Goal: Information Seeking & Learning: Learn about a topic

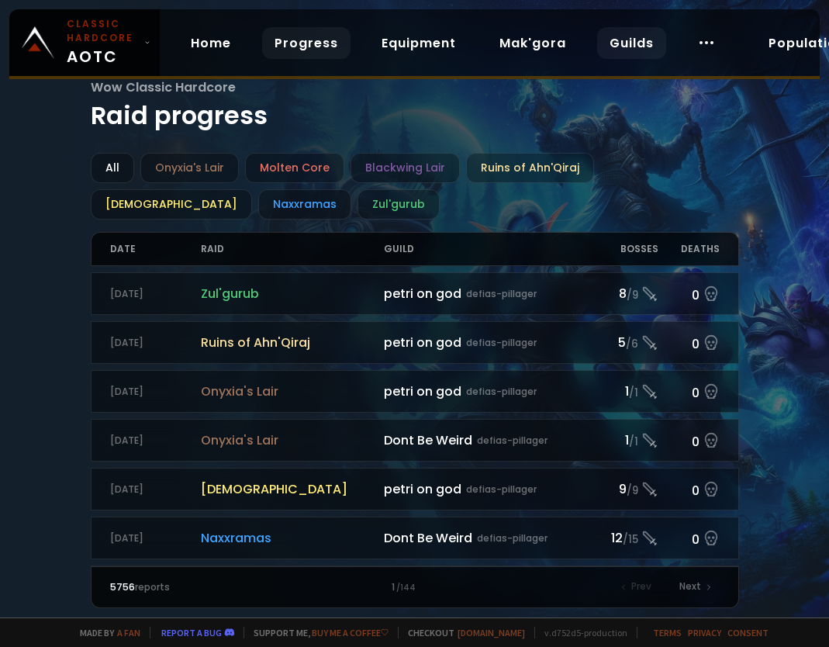
click at [649, 47] on link "Guilds" at bounding box center [631, 43] width 69 height 32
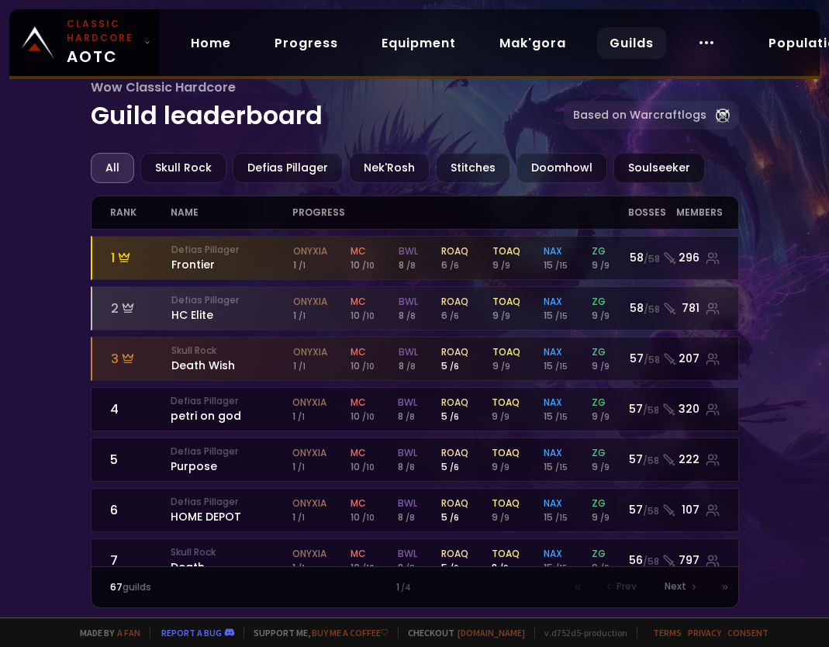
click at [656, 159] on div "Soulseeker" at bounding box center [660, 168] width 92 height 30
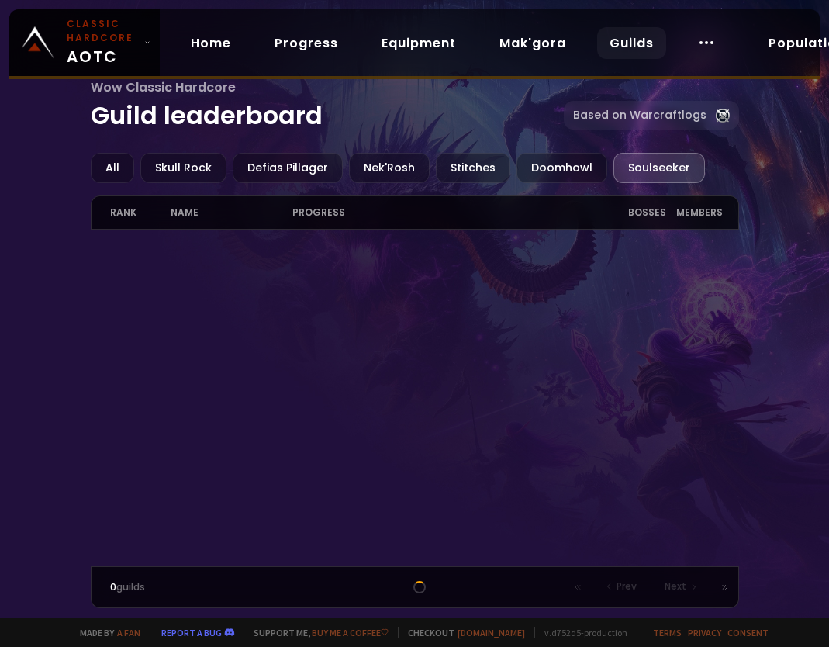
click at [365, 210] on div "progress" at bounding box center [460, 212] width 335 height 33
click at [304, 213] on div "progress" at bounding box center [460, 212] width 335 height 33
click at [407, 331] on div at bounding box center [415, 398] width 649 height 337
click at [634, 45] on link "Guilds" at bounding box center [631, 43] width 69 height 32
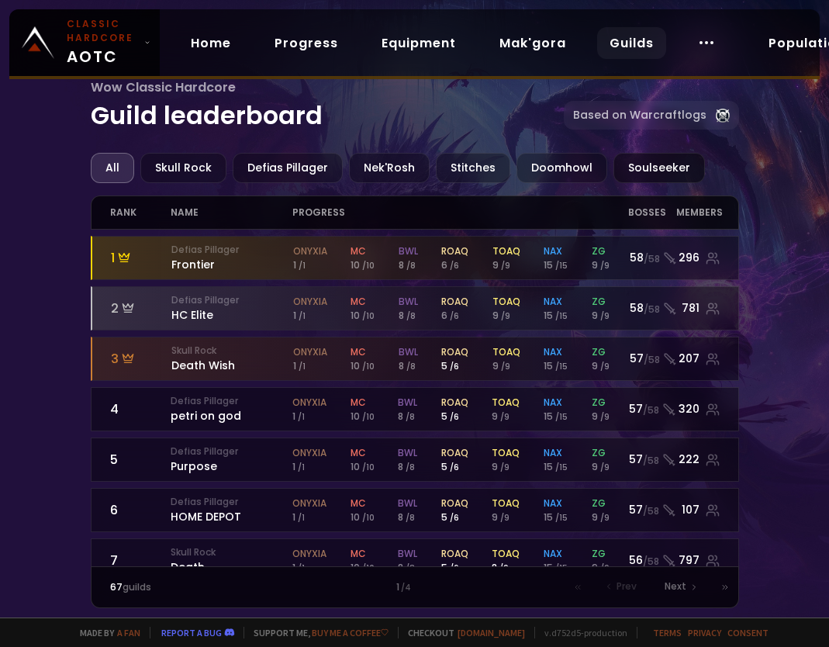
click at [653, 171] on div "Soulseeker" at bounding box center [660, 168] width 92 height 30
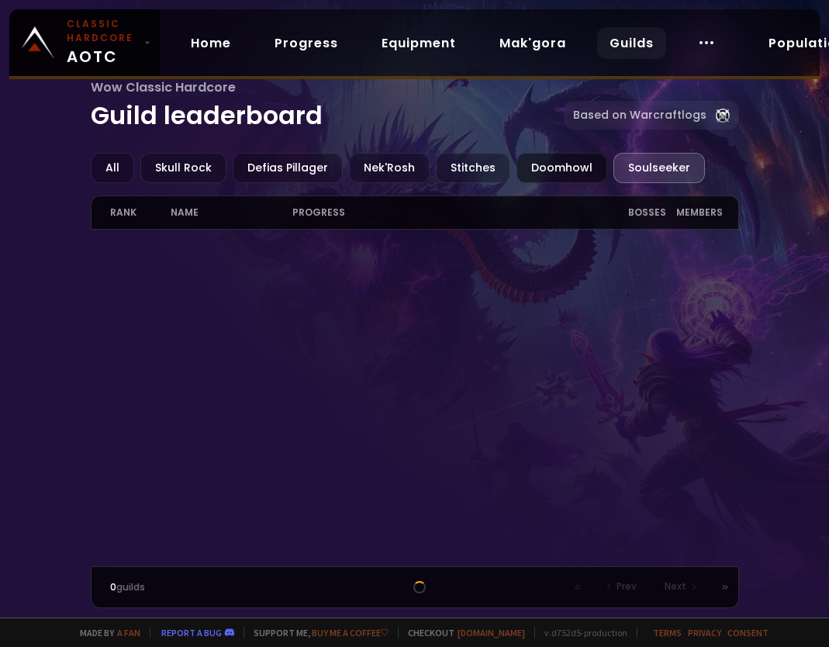
click at [543, 171] on div "Doomhowl" at bounding box center [562, 168] width 91 height 30
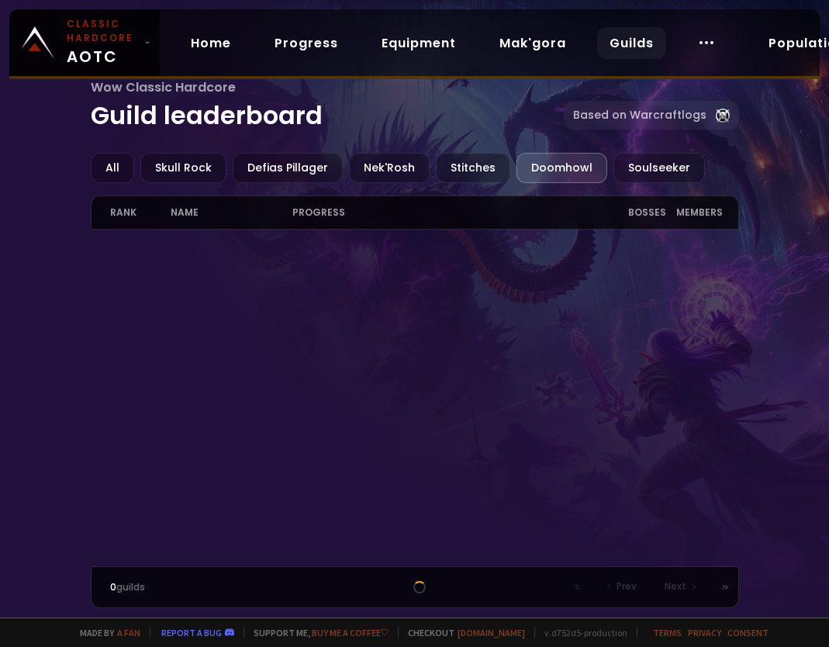
click at [695, 182] on div "All Skull Rock Defias Pillager Nek'Rosh Stitches Doomhowl Soulseeker" at bounding box center [415, 168] width 649 height 30
click at [671, 165] on div "Soulseeker" at bounding box center [660, 168] width 92 height 30
